Goal: Information Seeking & Learning: Find specific fact

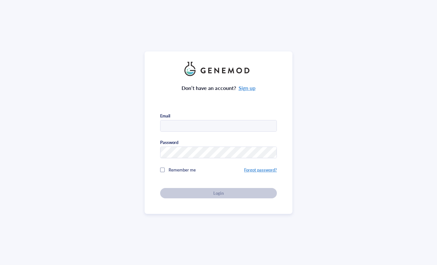
click at [208, 130] on div at bounding box center [218, 126] width 117 height 12
click at [208, 125] on input "text" at bounding box center [218, 126] width 116 height 12
type input "suyuhao@hku.hk"
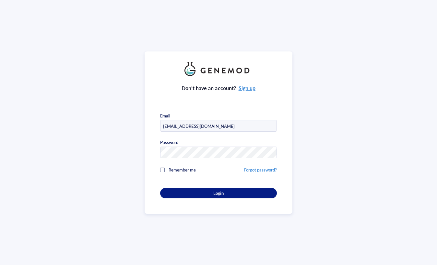
click at [191, 168] on span "Remember me" at bounding box center [181, 170] width 27 height 6
click at [201, 191] on div "Login" at bounding box center [218, 193] width 96 height 6
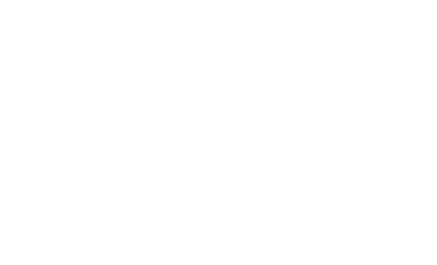
click at [176, 127] on div at bounding box center [218, 132] width 437 height 265
click at [119, 168] on div at bounding box center [218, 132] width 437 height 265
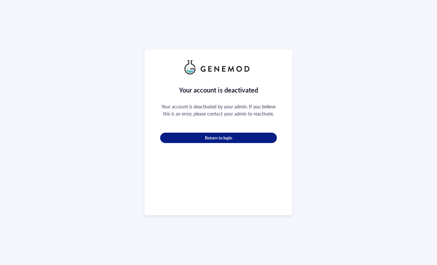
drag, startPoint x: 226, startPoint y: 138, endPoint x: 261, endPoint y: 132, distance: 35.2
click at [226, 138] on span "Return to login" at bounding box center [218, 138] width 27 height 6
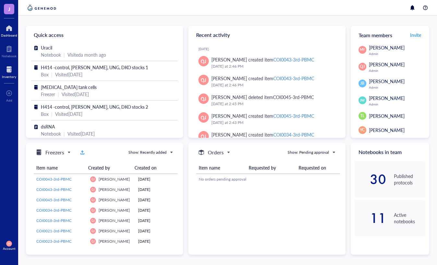
click at [12, 75] on div "Inventory" at bounding box center [9, 77] width 14 height 4
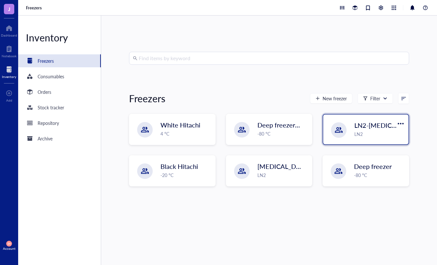
click at [362, 133] on div "LN2" at bounding box center [379, 134] width 50 height 7
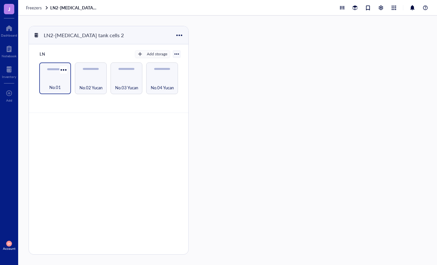
click at [51, 82] on div "No.01" at bounding box center [54, 84] width 25 height 14
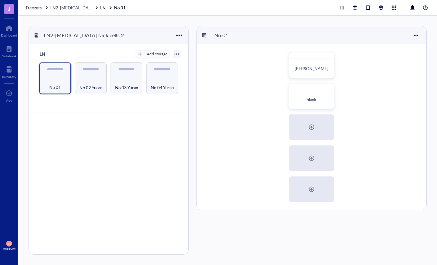
click at [95, 109] on div "LN Add storage No.01 No.02 Yucan No.03 Yucan No.04 Yucan" at bounding box center [108, 78] width 159 height 69
click at [103, 8] on link "LN No.01" at bounding box center [113, 8] width 27 height 6
click at [86, 8] on span "LN2-[MEDICAL_DATA] tank cells 2" at bounding box center [83, 8] width 66 height 6
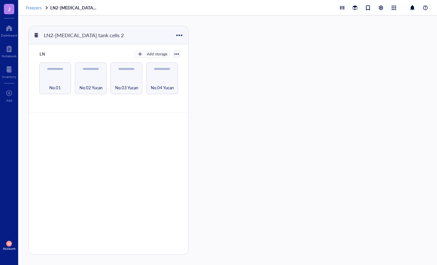
click at [37, 9] on span "Freezers" at bounding box center [34, 8] width 16 height 6
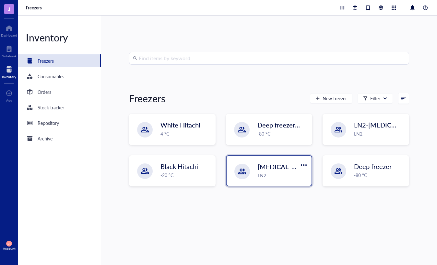
click at [277, 177] on div "LN2" at bounding box center [282, 175] width 50 height 7
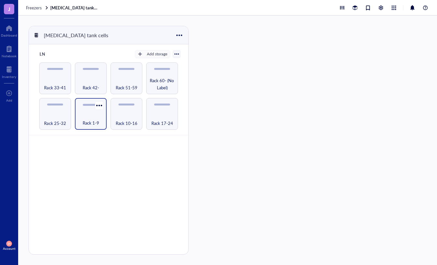
drag, startPoint x: 138, startPoint y: 175, endPoint x: 86, endPoint y: 102, distance: 89.9
click at [135, 171] on div "LN Add storage Rack 25-32 Rack 1-9 Rack 10-16 Rack 17-24 Rack 33-41 Rack 42- Ra…" at bounding box center [108, 158] width 159 height 228
click at [60, 77] on div "Rack 33-41" at bounding box center [54, 84] width 25 height 14
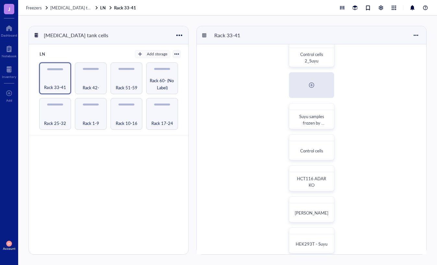
scroll to position [111, 0]
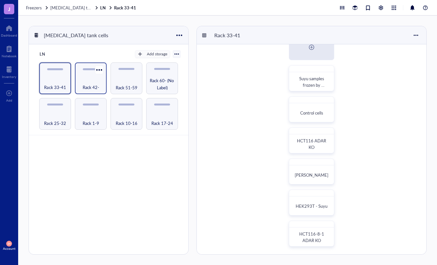
click at [85, 86] on span "Rack 42-" at bounding box center [91, 87] width 17 height 7
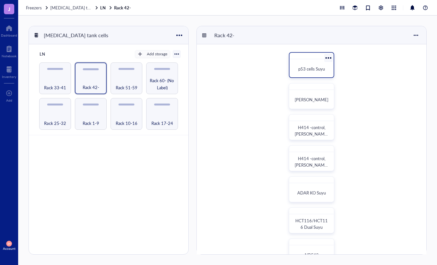
click at [306, 66] on span "p53 cells Suyu" at bounding box center [311, 69] width 27 height 6
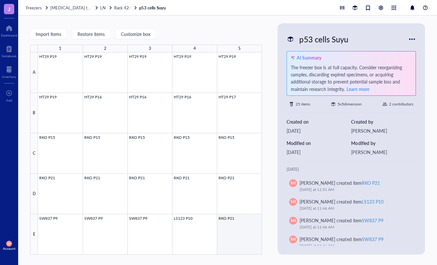
click at [235, 235] on div at bounding box center [150, 153] width 224 height 202
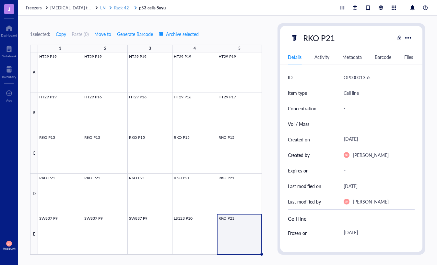
click at [121, 7] on span "Rack 42-" at bounding box center [122, 8] width 17 height 6
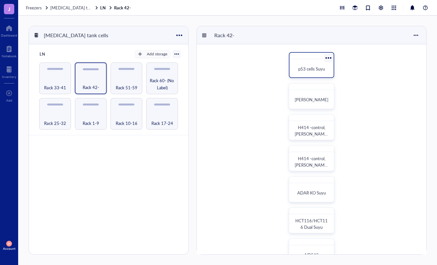
click at [324, 63] on div "p53 cells Suyu" at bounding box center [311, 69] width 39 height 14
